Goal: Find specific page/section: Find specific page/section

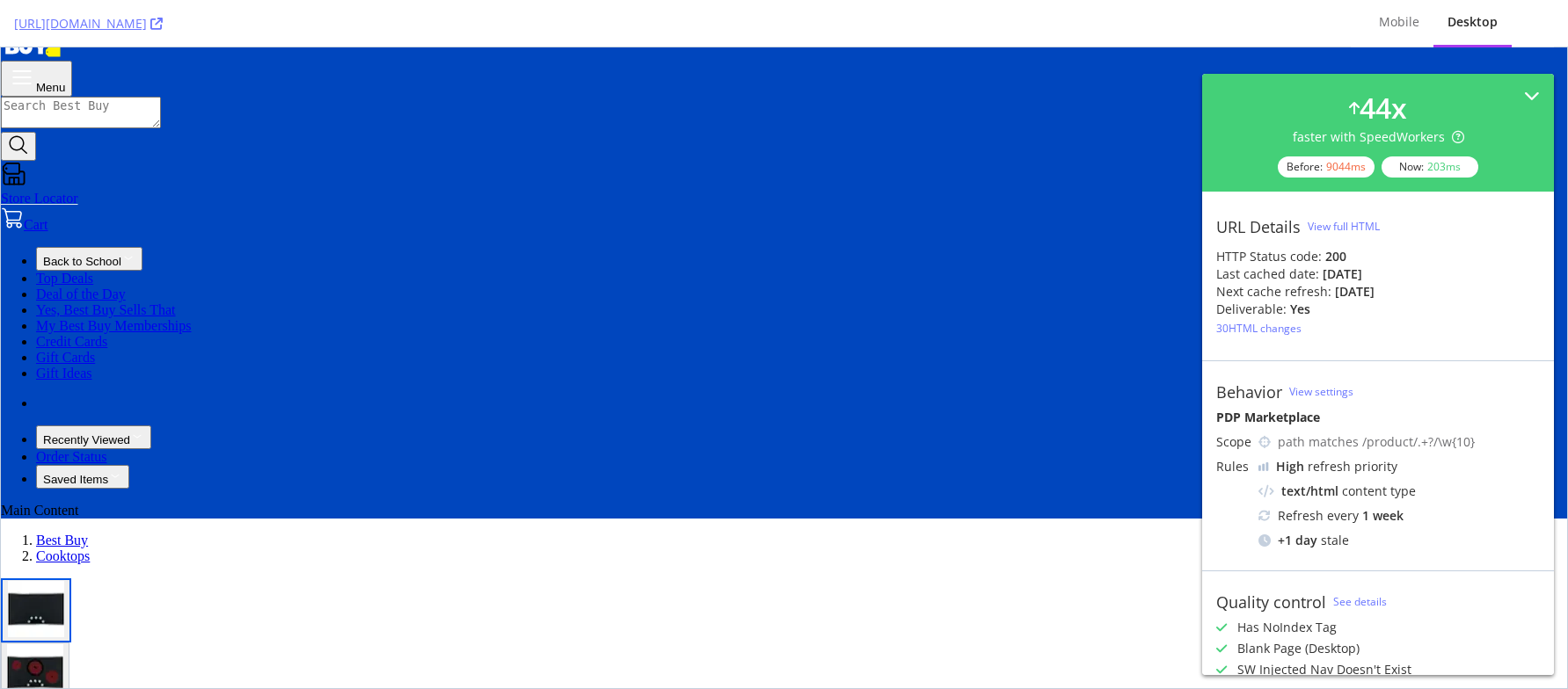
scroll to position [176, 0]
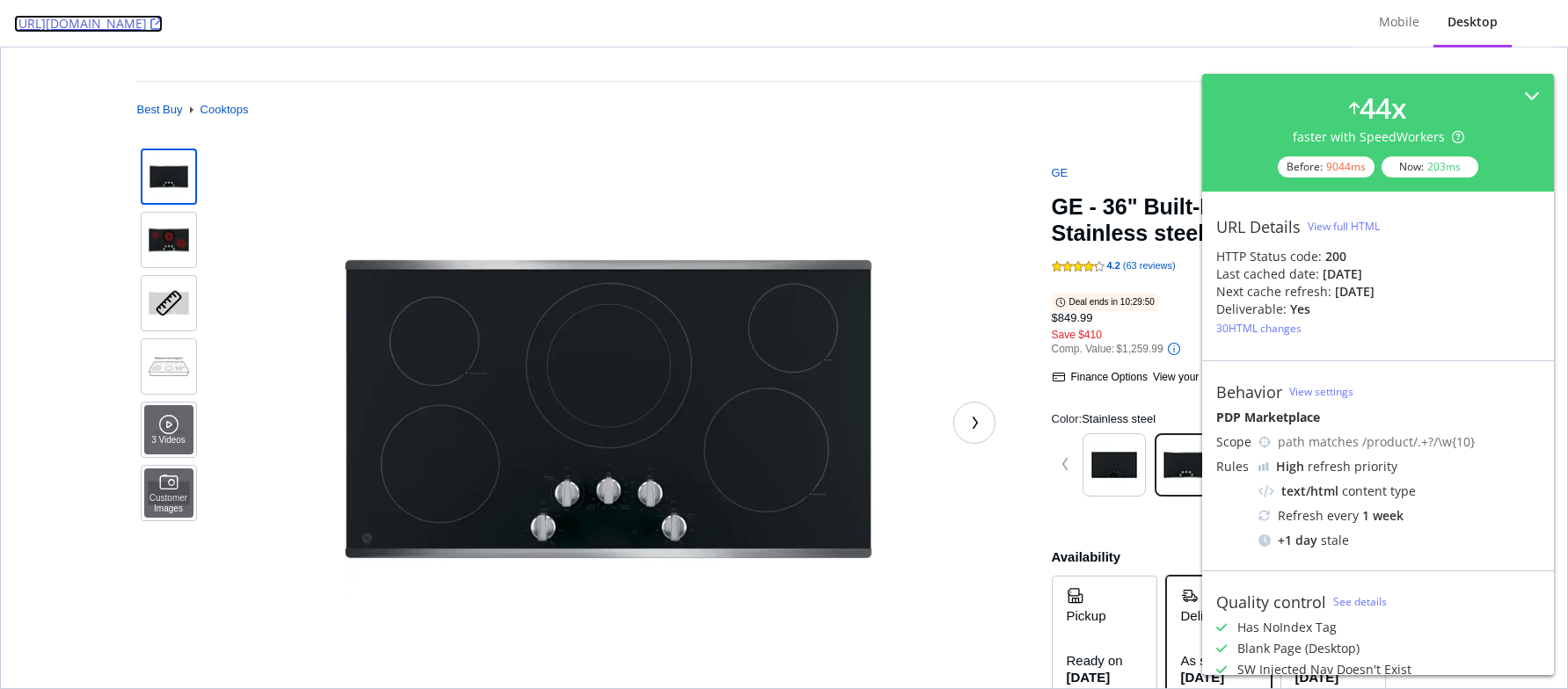
click at [163, 25] on icon at bounding box center [156, 23] width 13 height 13
